Goal: Information Seeking & Learning: Learn about a topic

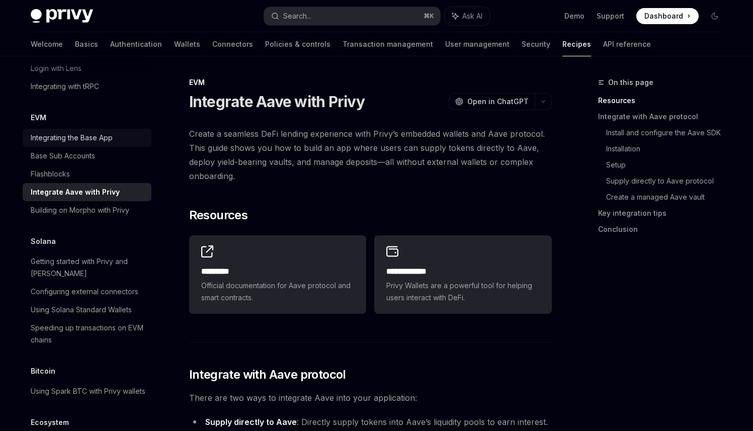
scroll to position [1500, 0]
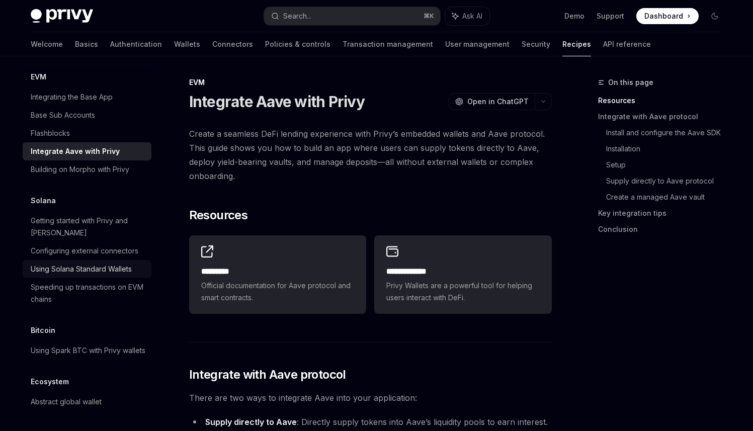
click at [106, 263] on div "Using Solana Standard Wallets" at bounding box center [81, 269] width 101 height 12
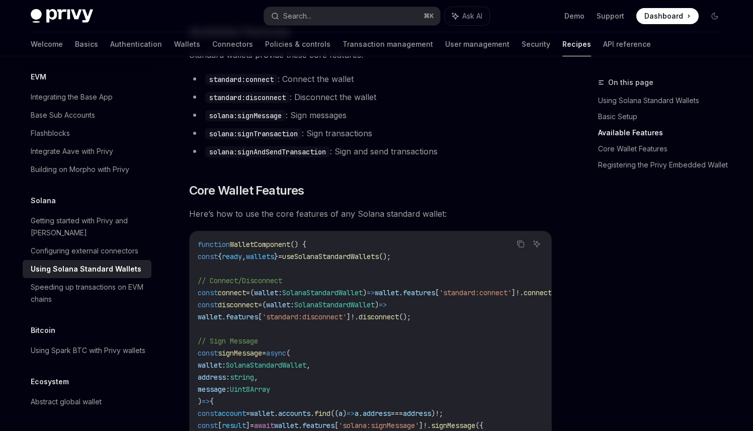
scroll to position [361, 0]
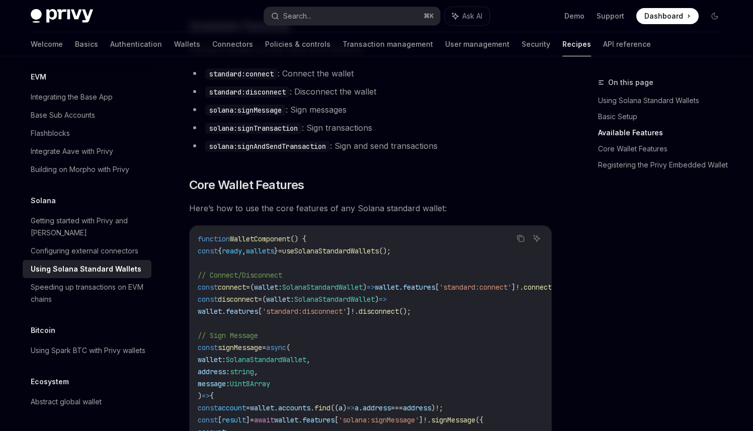
click at [271, 73] on code "standard:connect" at bounding box center [241, 73] width 72 height 11
click at [174, 46] on link "Wallets" at bounding box center [187, 44] width 26 height 24
type textarea "*"
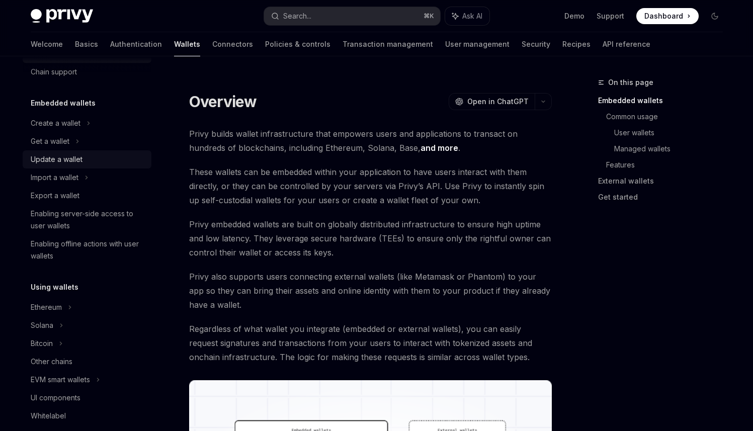
scroll to position [35, 0]
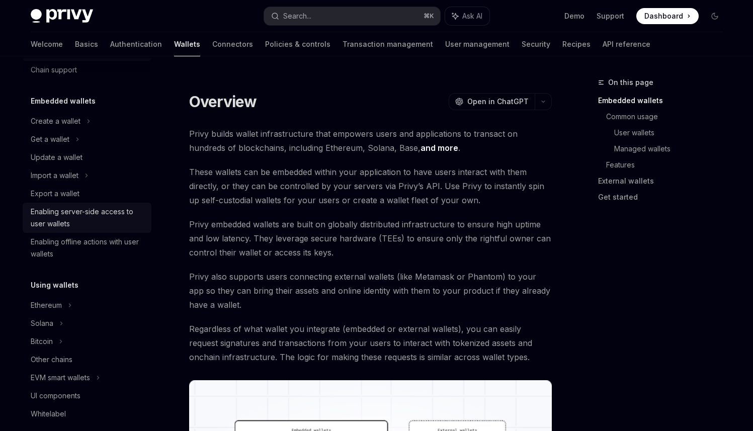
click at [77, 219] on div "Enabling server-side access to user wallets" at bounding box center [88, 218] width 115 height 24
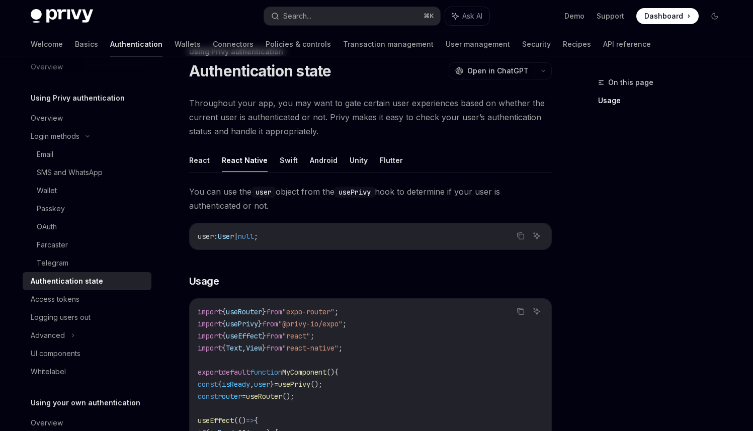
scroll to position [33, 0]
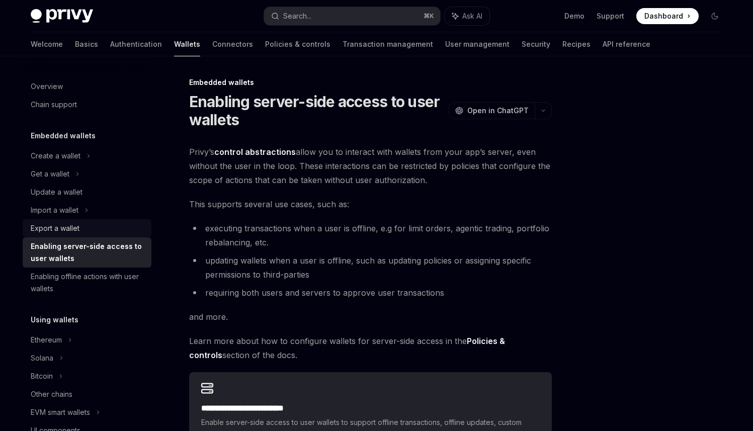
click at [74, 235] on link "Export a wallet" at bounding box center [87, 228] width 129 height 18
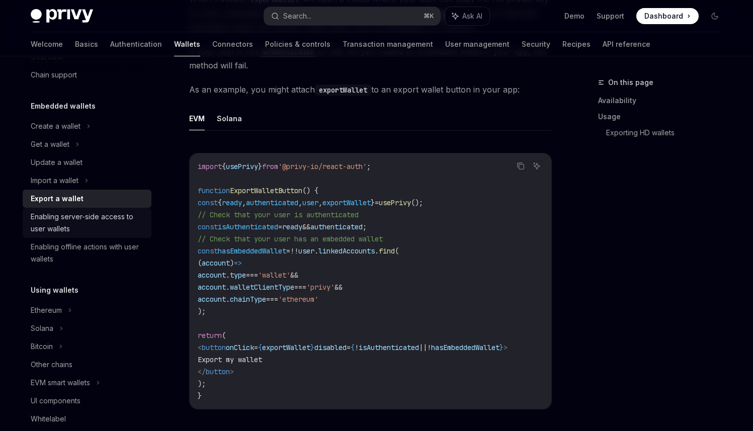
scroll to position [37, 0]
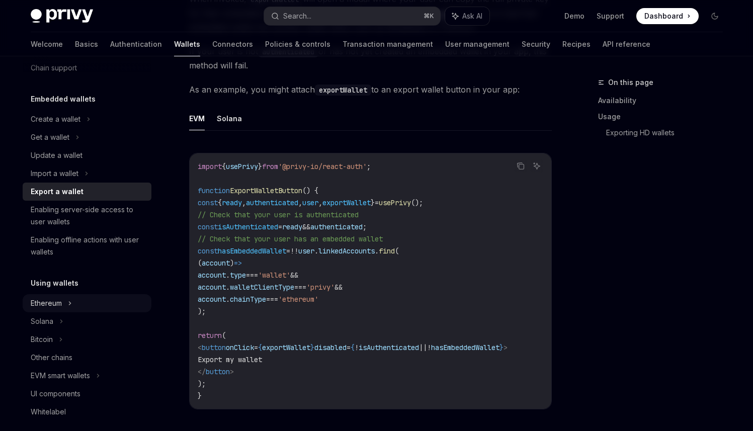
click at [41, 128] on div "Ethereum" at bounding box center [87, 119] width 129 height 18
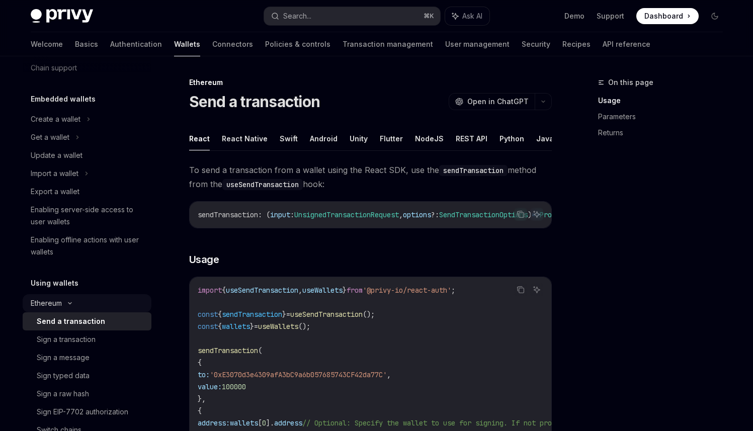
click at [47, 125] on div "Ethereum" at bounding box center [56, 119] width 50 height 12
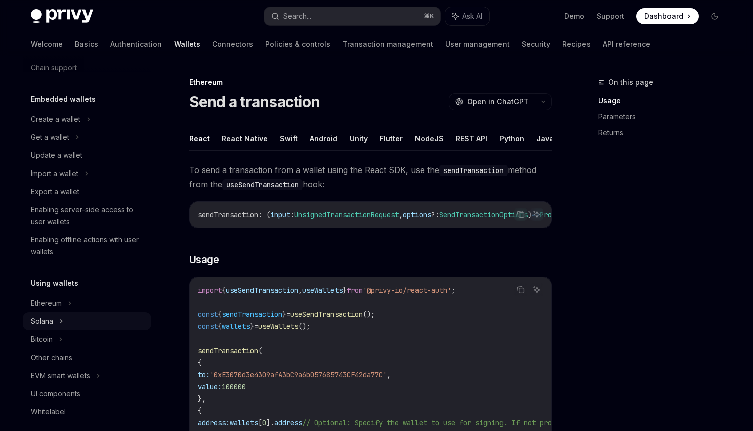
click at [50, 143] on div "Solana" at bounding box center [50, 137] width 39 height 12
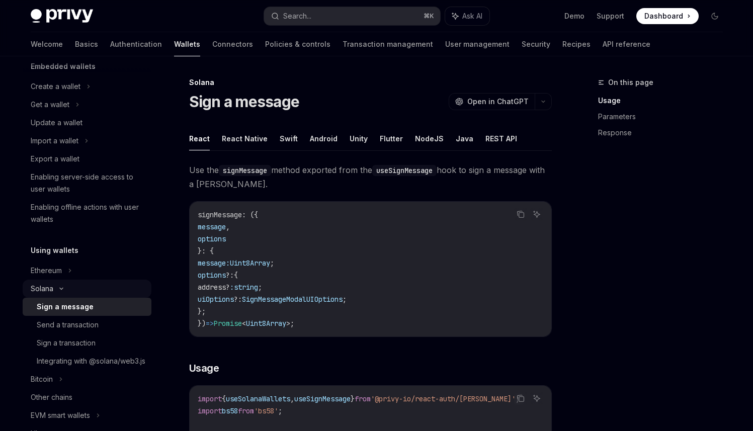
scroll to position [123, 0]
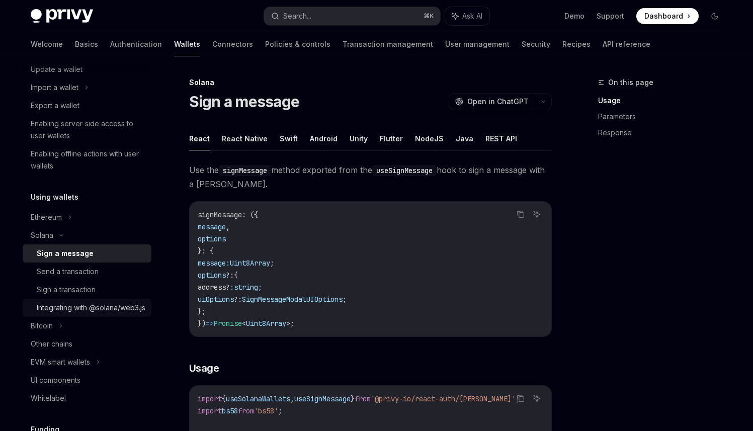
click at [54, 314] on div "Integrating with @solana/web3.js" at bounding box center [91, 308] width 109 height 12
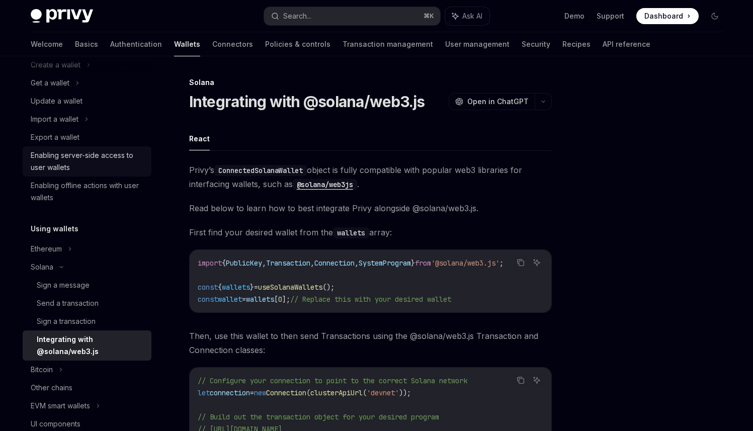
scroll to position [89, 0]
click at [83, 163] on div "Enabling server-side access to user wallets" at bounding box center [88, 163] width 115 height 24
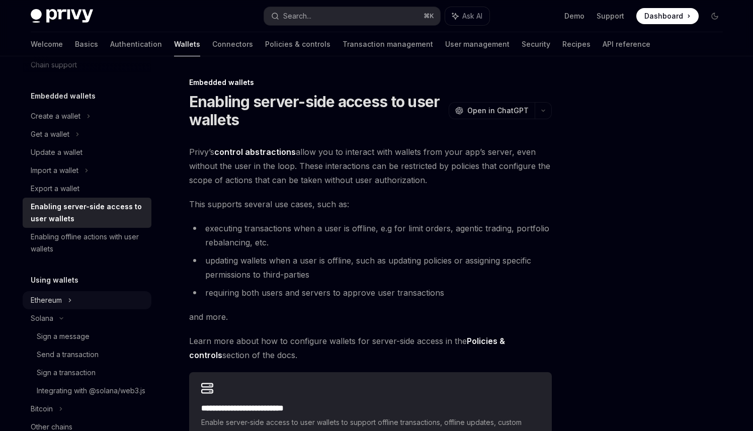
scroll to position [52, 0]
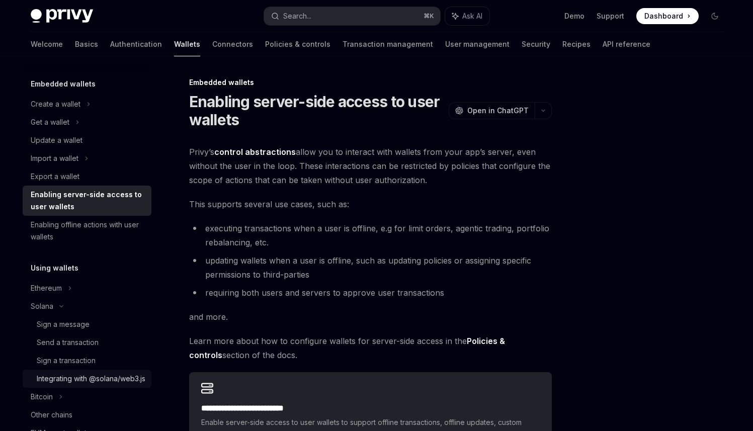
click at [78, 384] on div "Integrating with @solana/web3.js" at bounding box center [91, 379] width 109 height 12
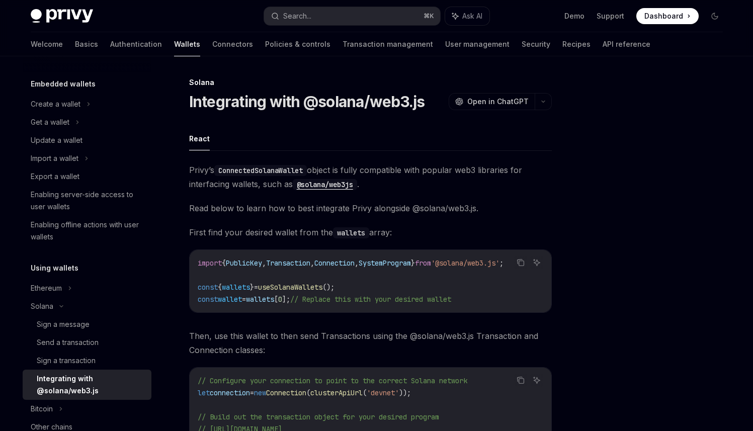
type textarea "*"
